Goal: Communication & Community: Answer question/provide support

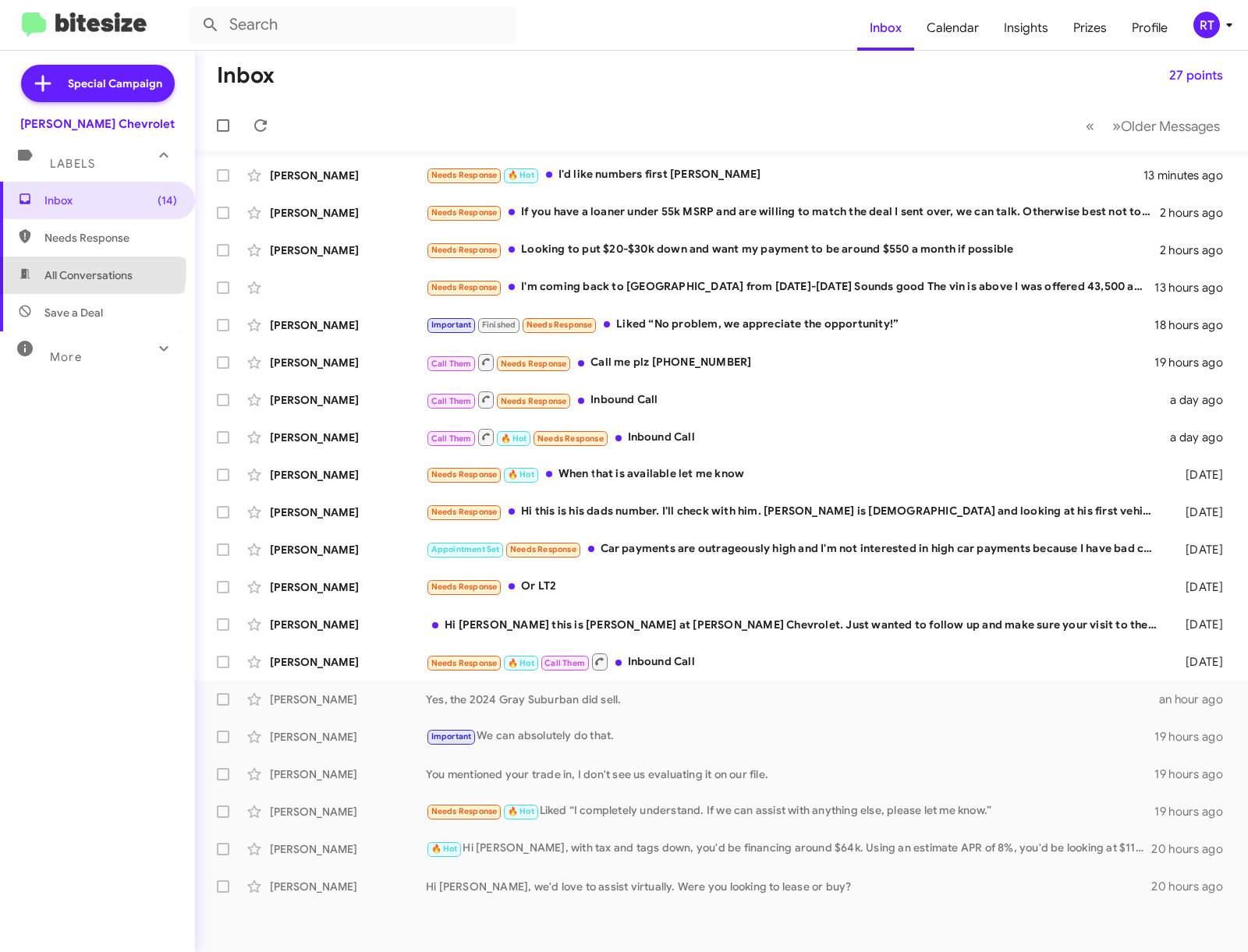
click at [78, 270] on span "All Conversations" at bounding box center [88, 275] width 88 height 15
type input "in:all-conversations"
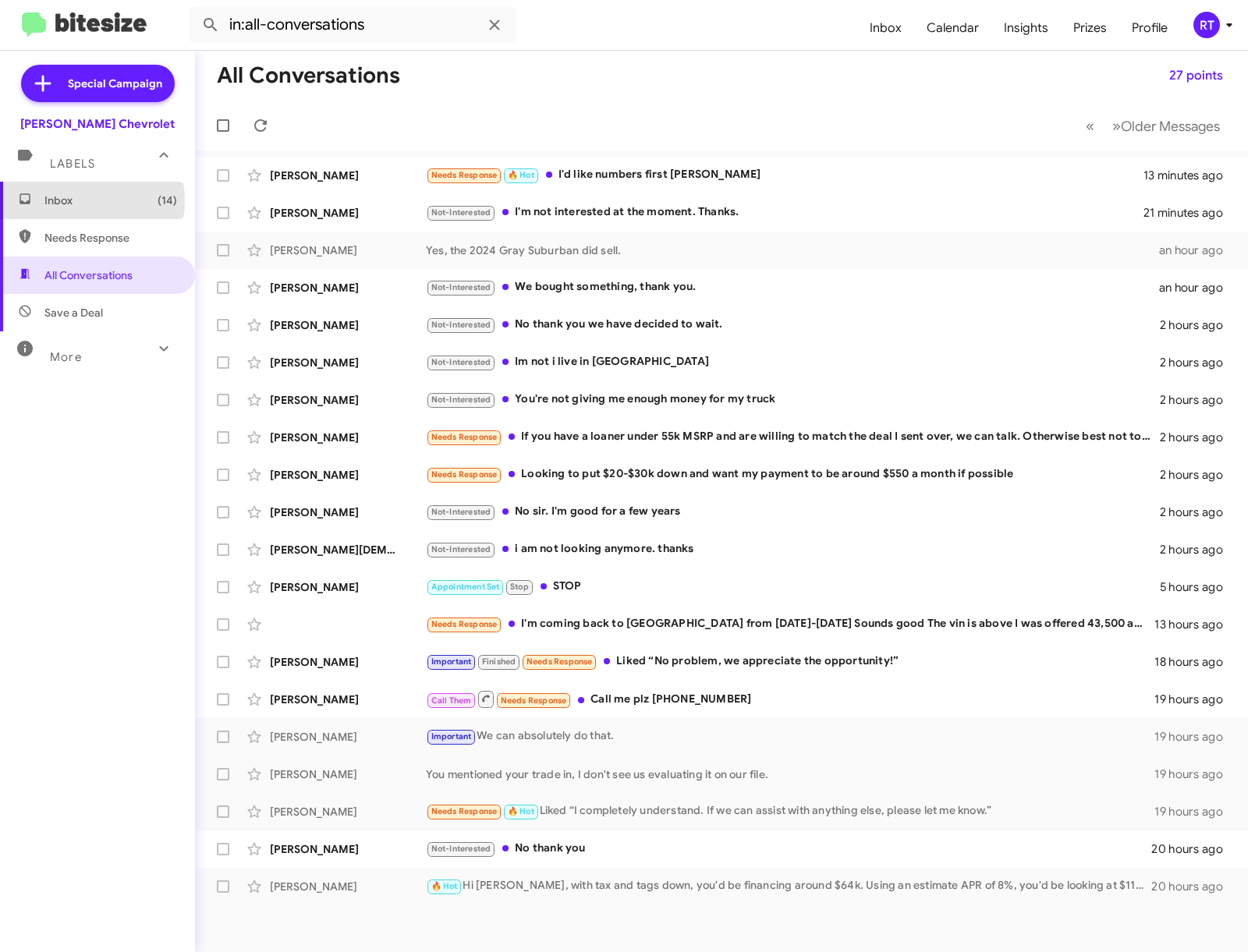
click at [78, 201] on span "Inbox (14)" at bounding box center [111, 201] width 132 height 15
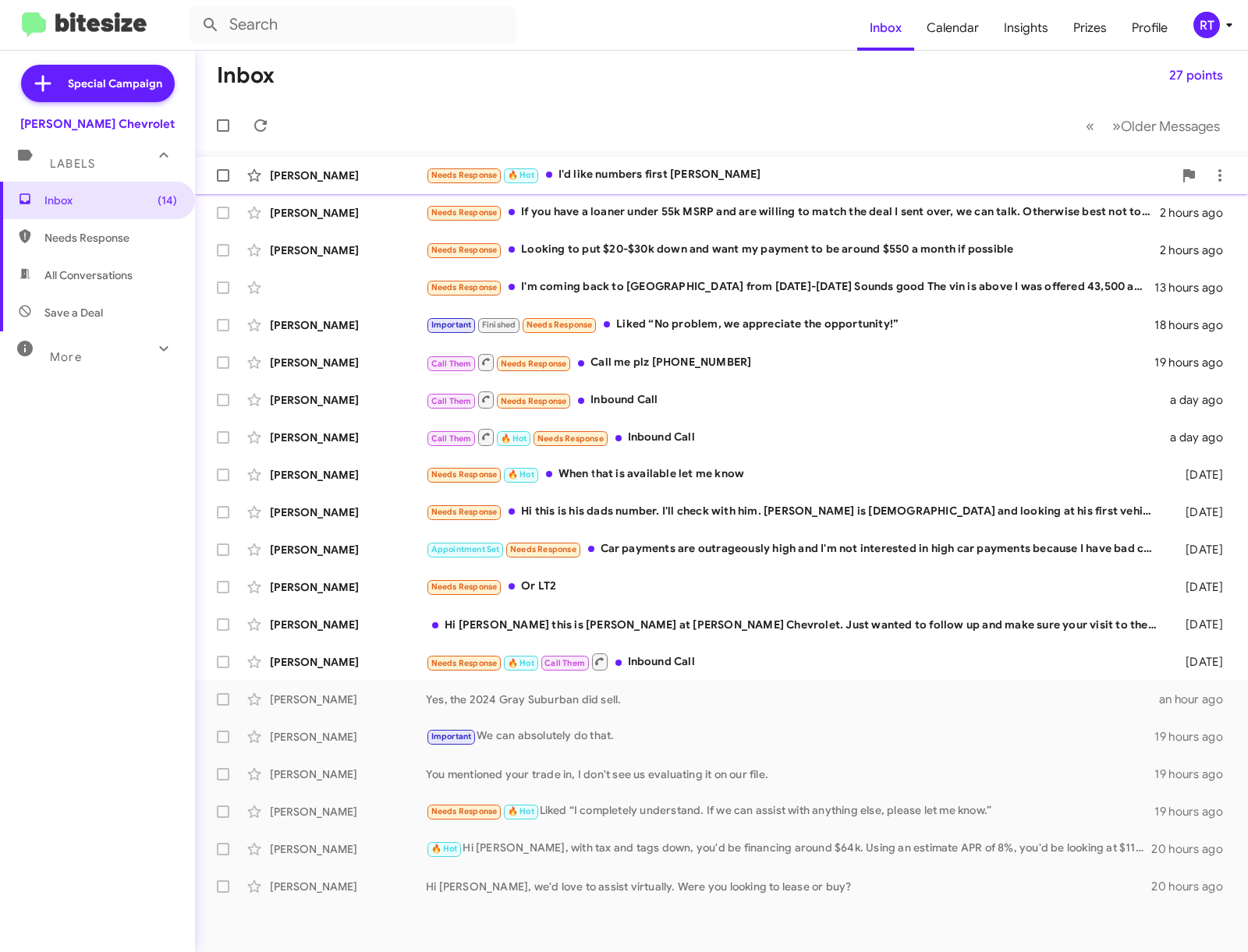
click at [649, 174] on div "Needs Response 🔥 Hot I'd like numbers first Adam" at bounding box center [799, 175] width 747 height 18
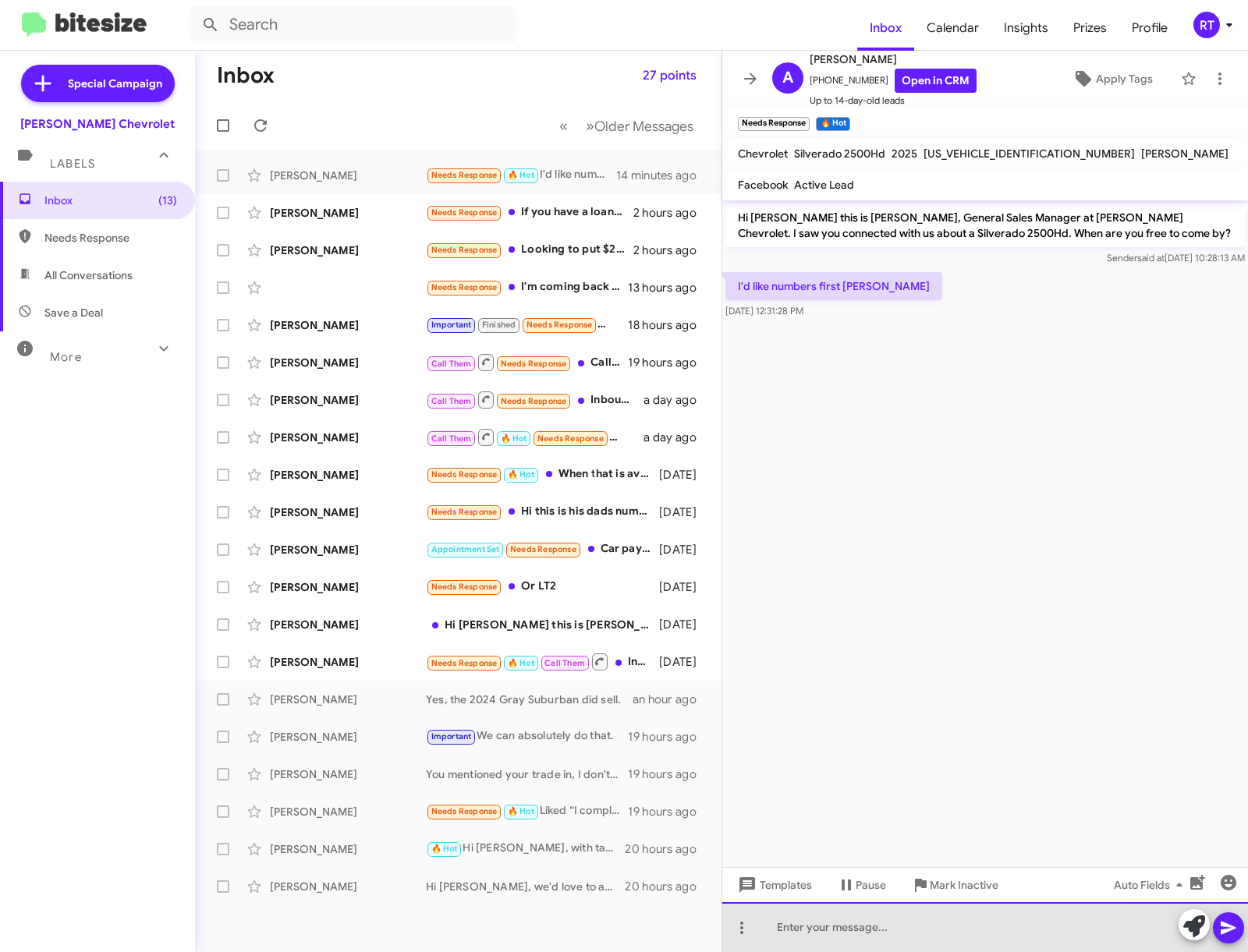
click at [792, 928] on div at bounding box center [984, 926] width 525 height 50
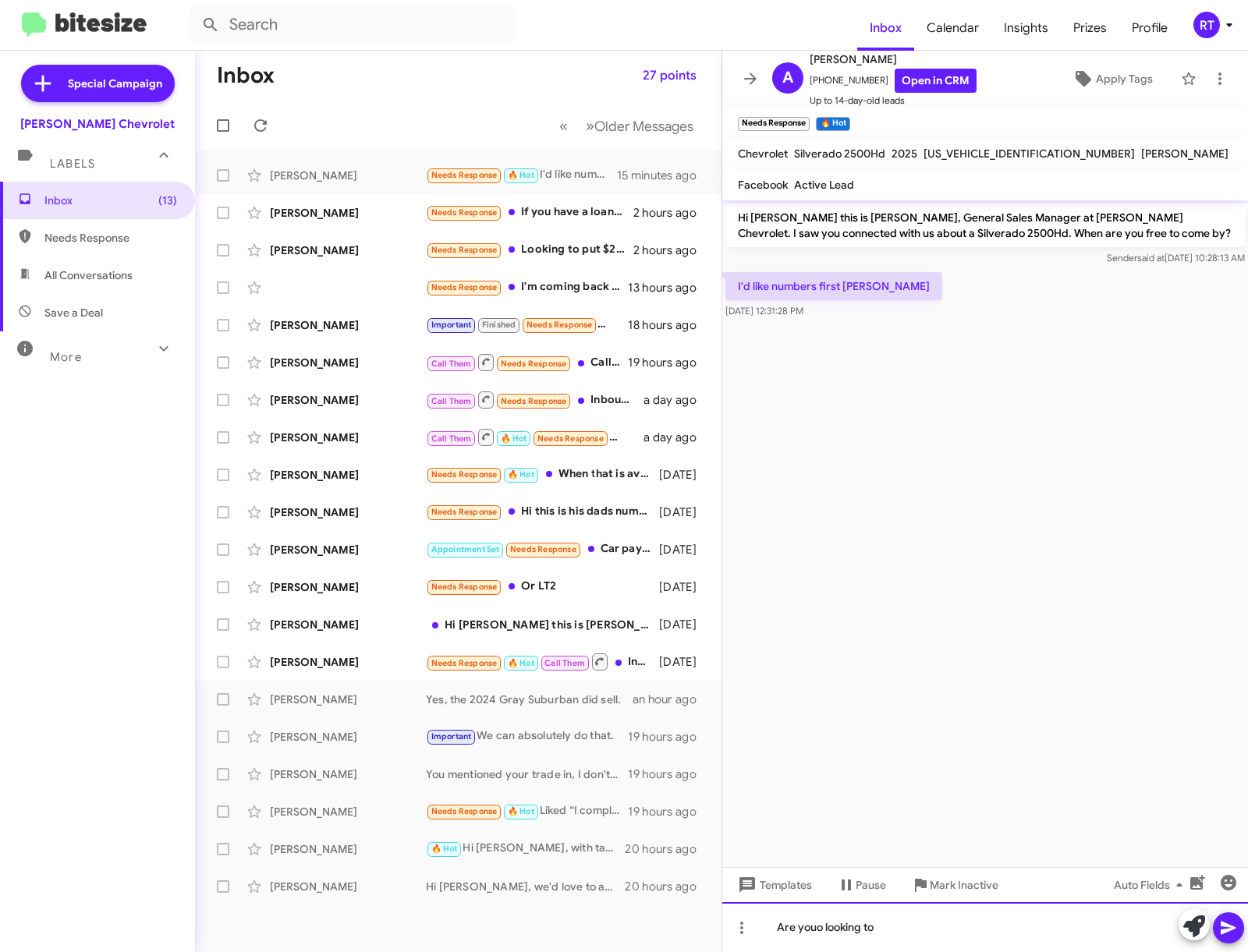
click at [821, 926] on div "Are youo looking to" at bounding box center [984, 926] width 525 height 50
click at [880, 927] on div "Are you looking to" at bounding box center [984, 926] width 525 height 50
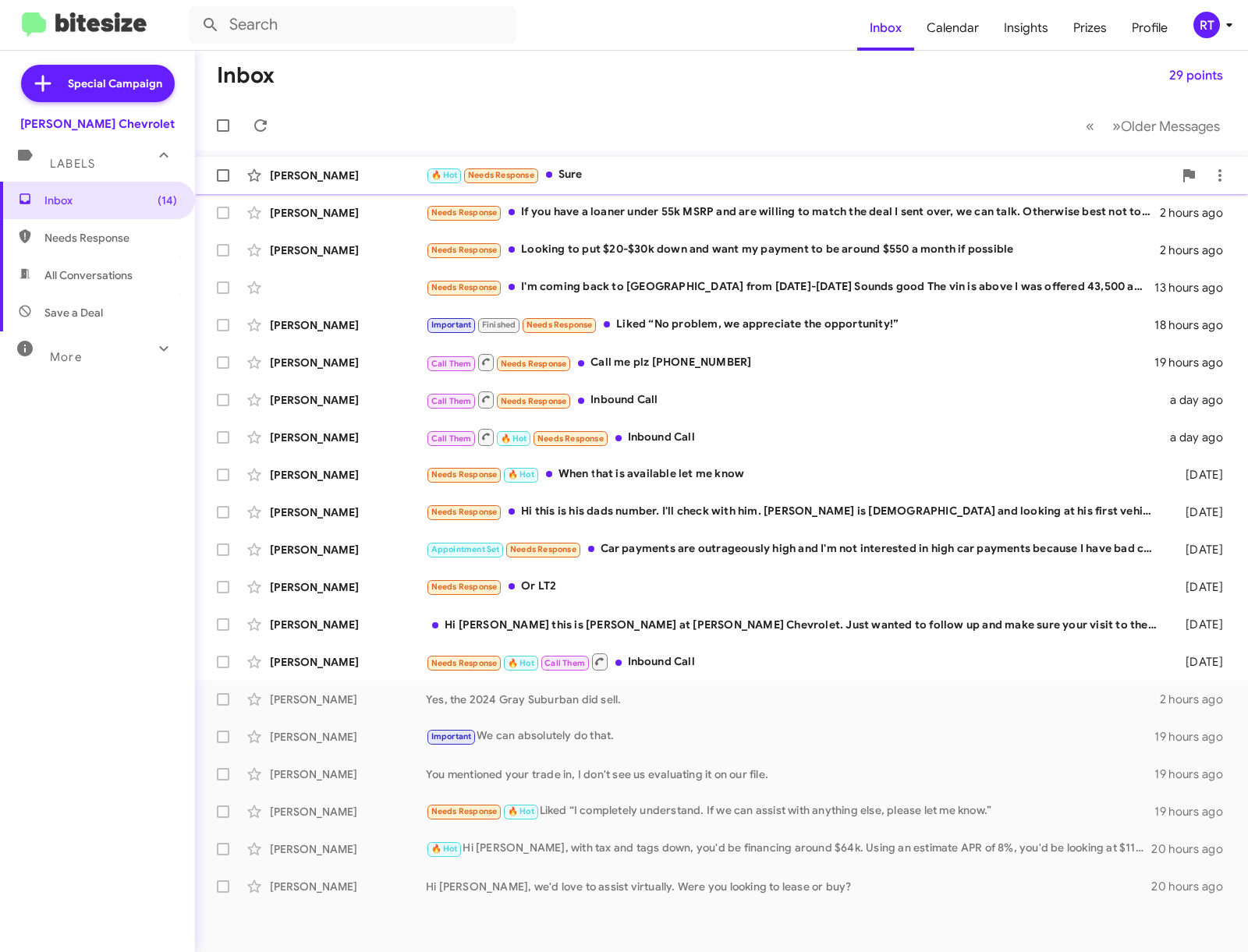
click at [613, 174] on div "🔥 Hot Needs Response Sure" at bounding box center [799, 175] width 747 height 18
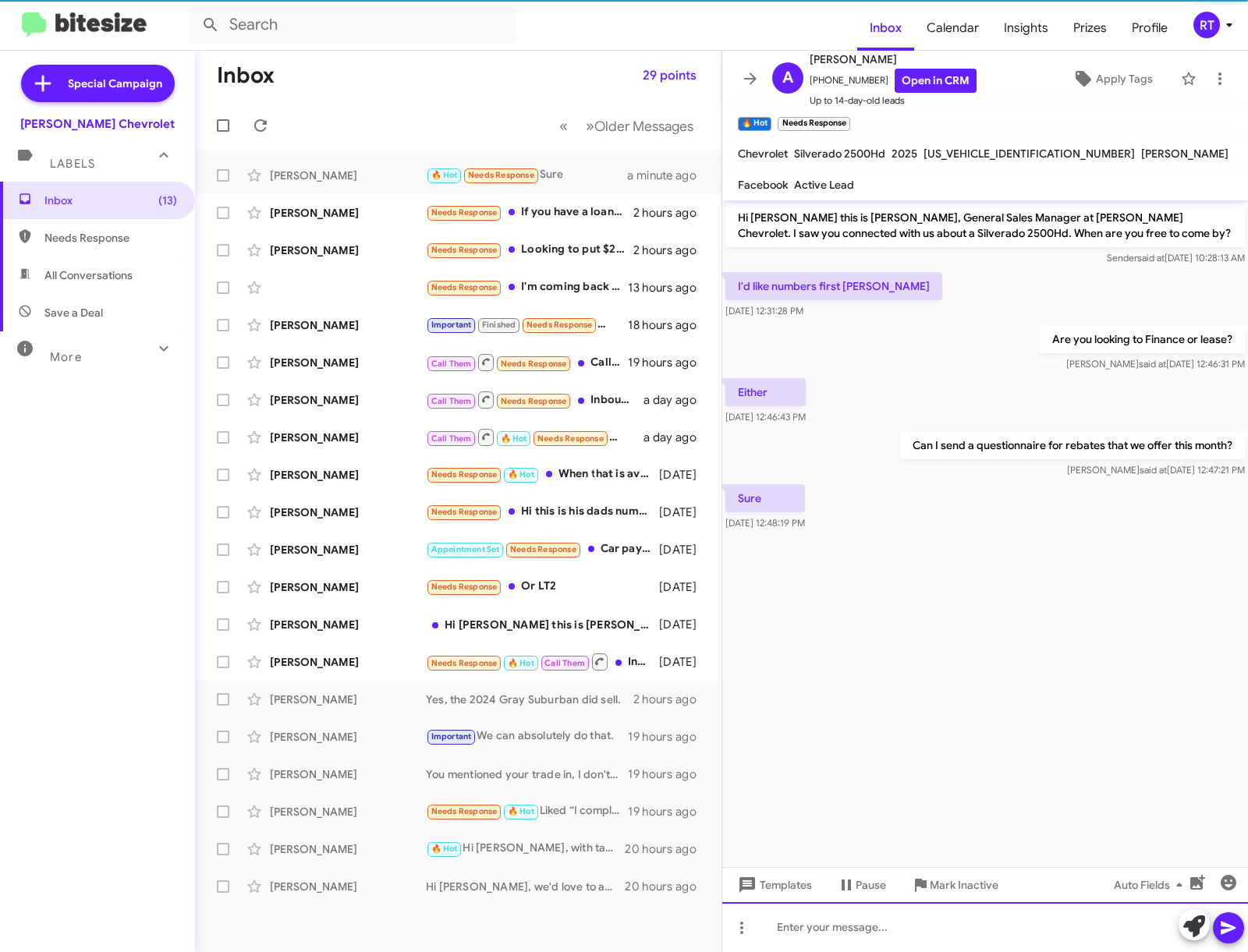
click at [791, 921] on div at bounding box center [984, 926] width 525 height 50
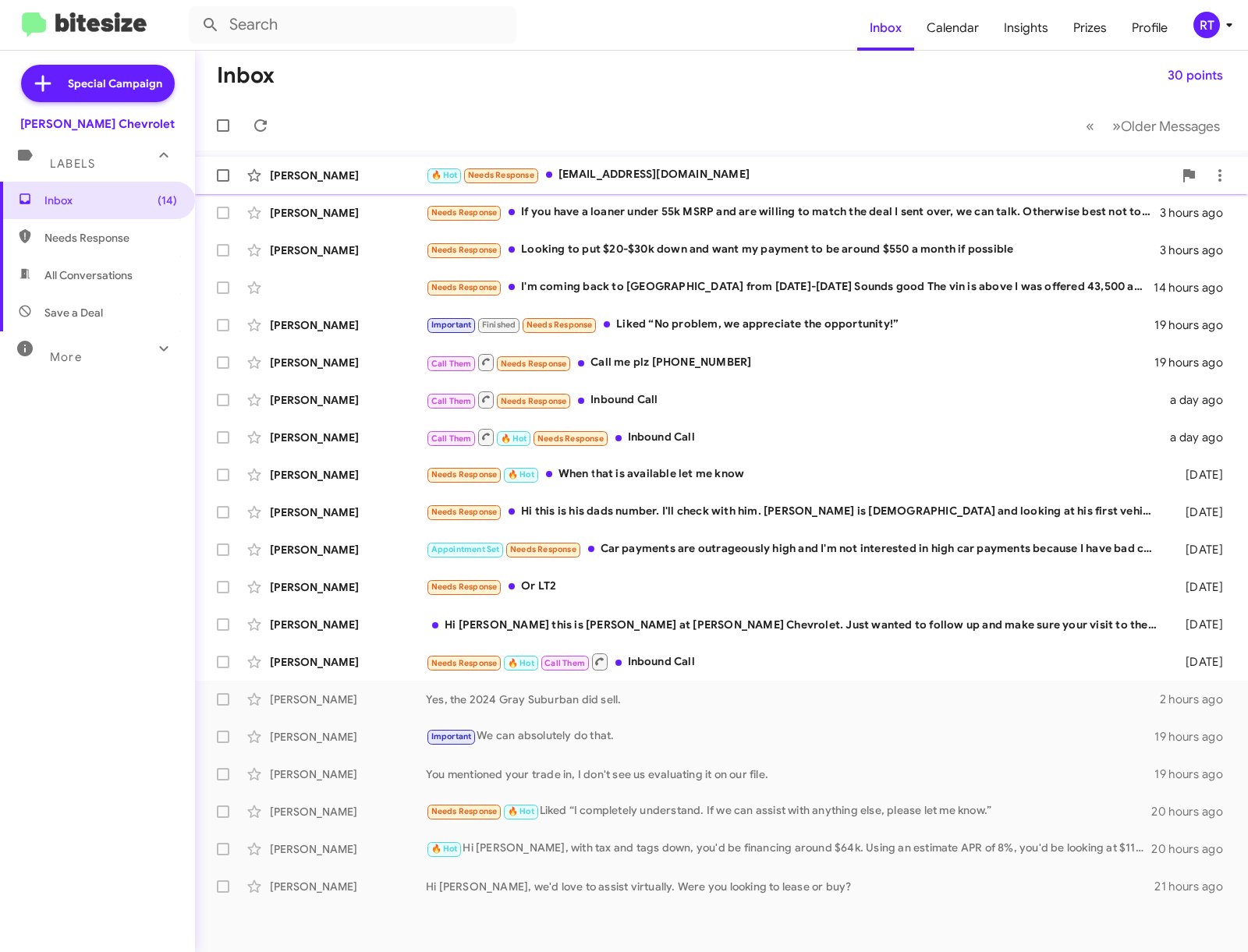
click at [618, 174] on div "🔥 Hot Needs Response [EMAIL_ADDRESS][DOMAIN_NAME]" at bounding box center [799, 175] width 747 height 18
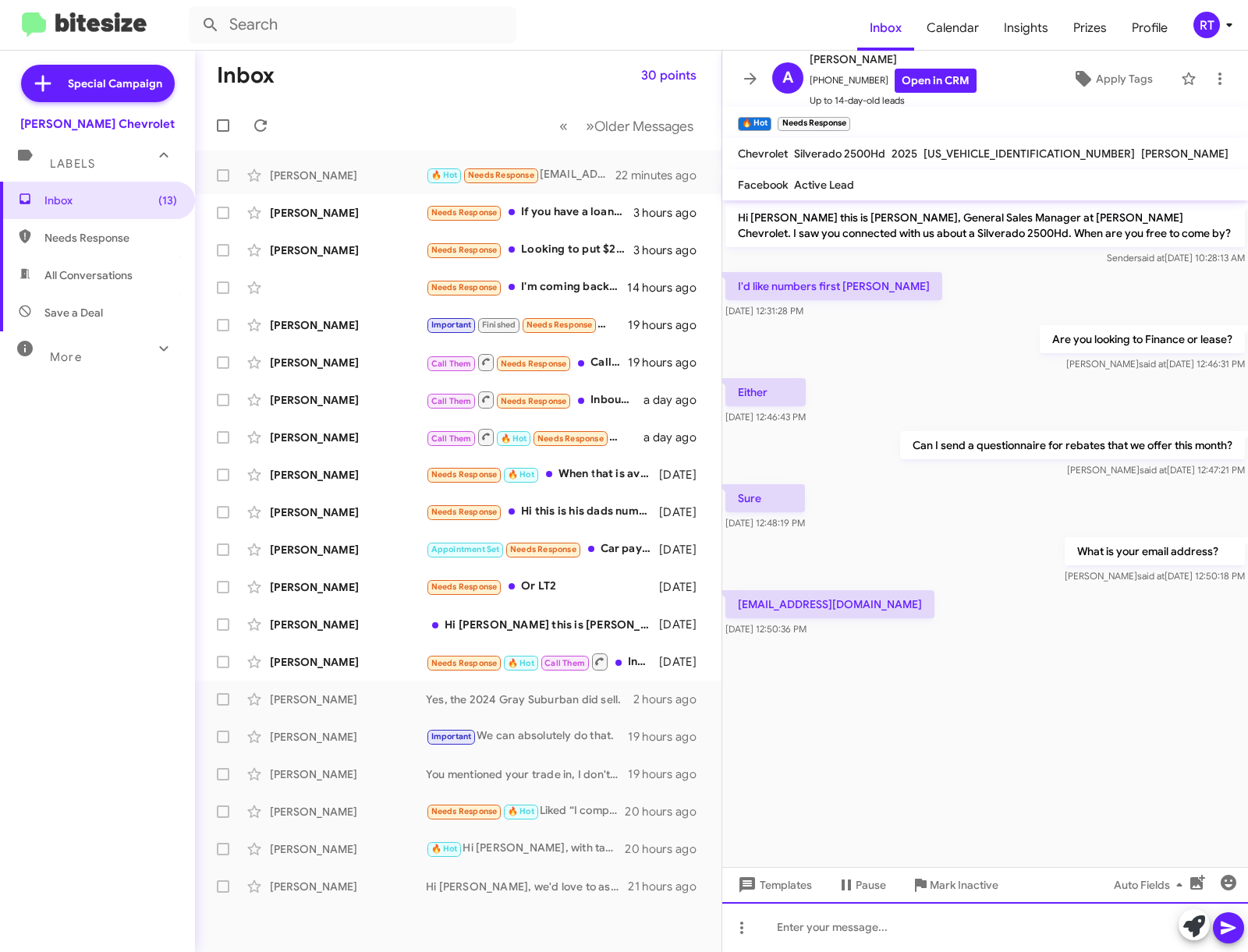
click at [787, 928] on div at bounding box center [984, 926] width 525 height 50
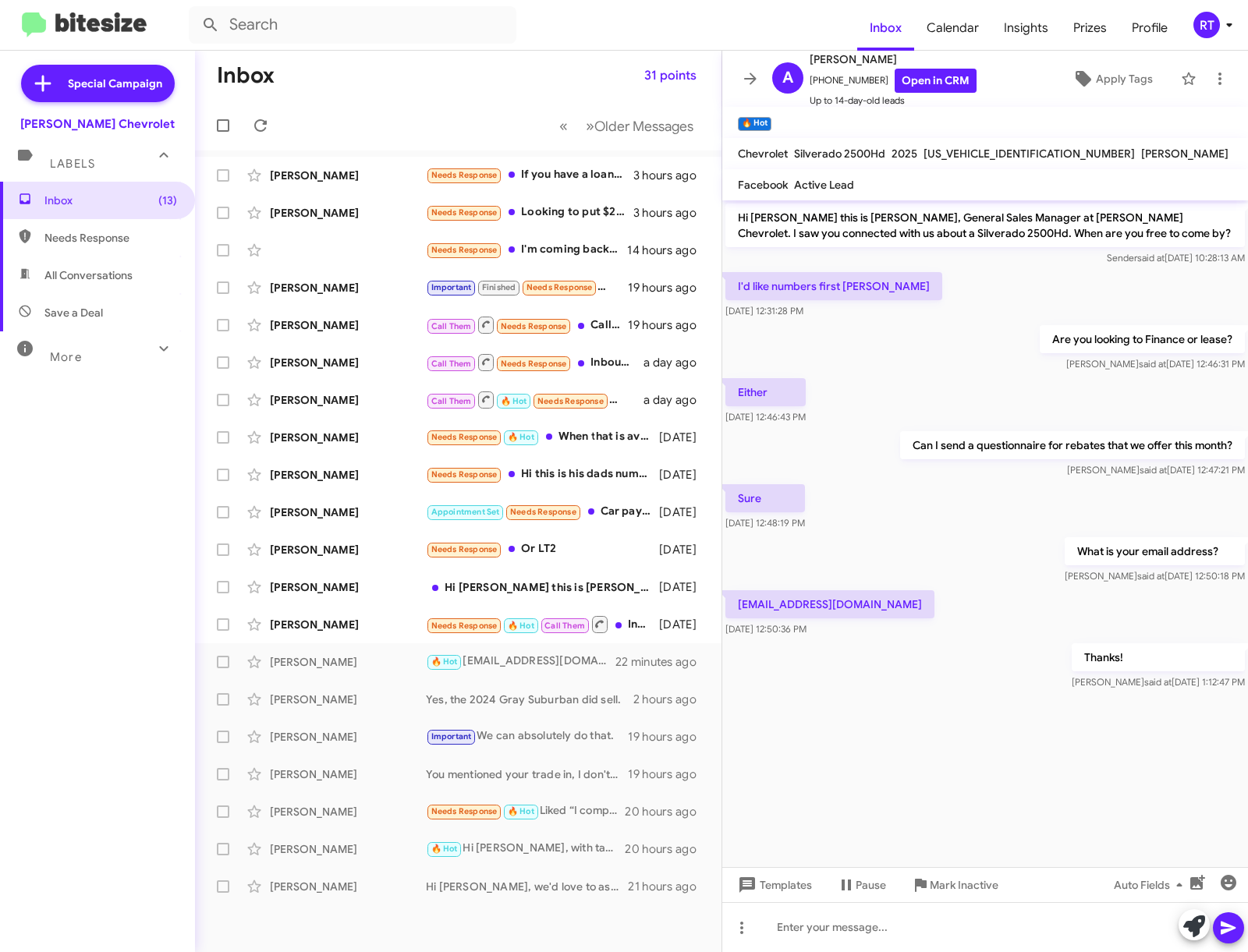
click at [840, 618] on p "[EMAIL_ADDRESS][DOMAIN_NAME]" at bounding box center [829, 605] width 209 height 28
drag, startPoint x: 740, startPoint y: 620, endPoint x: 847, endPoint y: 622, distance: 107.0
click at [847, 618] on p "[EMAIL_ADDRESS][DOMAIN_NAME]" at bounding box center [829, 605] width 209 height 28
copy p "[EMAIL_ADDRESS][DOMAIN_NAME]"
click at [770, 723] on div at bounding box center [984, 711] width 525 height 35
